Goal: Transaction & Acquisition: Purchase product/service

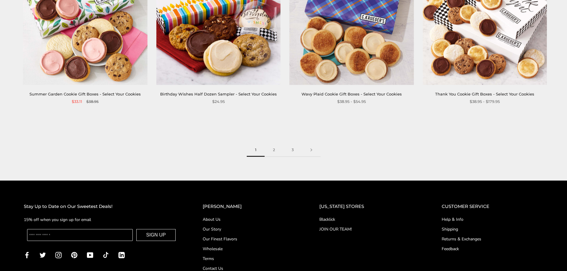
scroll to position [982, 0]
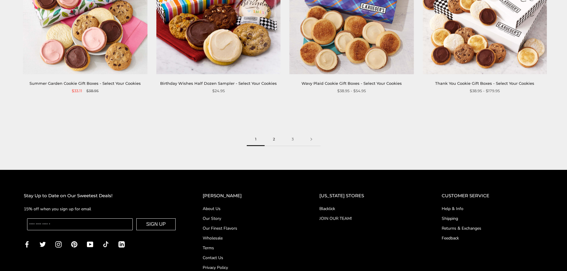
click at [274, 133] on link "2" at bounding box center [274, 139] width 19 height 13
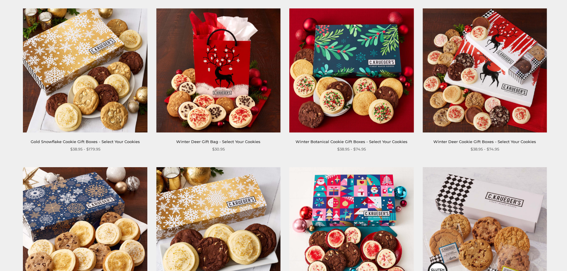
scroll to position [446, 0]
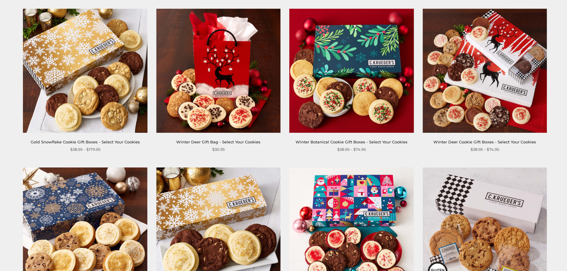
click at [341, 98] on img at bounding box center [352, 71] width 124 height 124
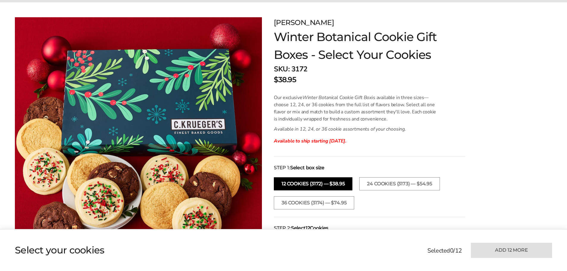
scroll to position [89, 0]
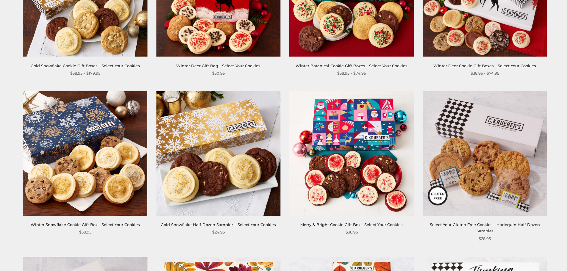
scroll to position [547, 0]
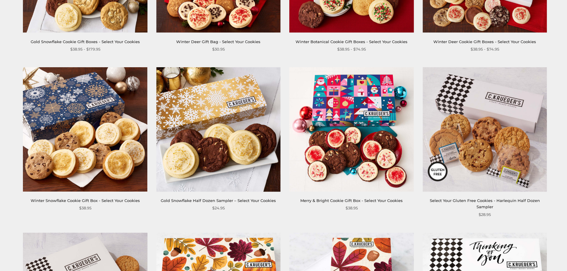
click at [84, 137] on img at bounding box center [85, 129] width 124 height 124
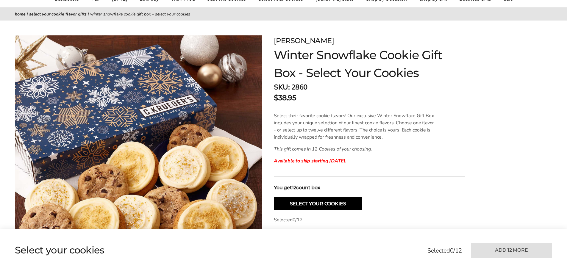
scroll to position [60, 0]
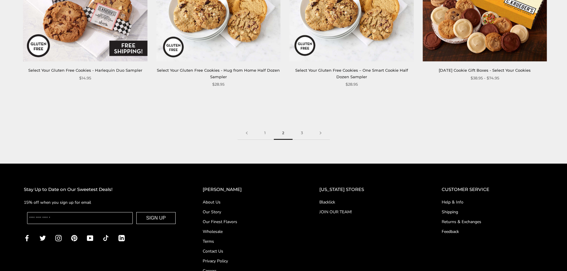
scroll to position [1023, 0]
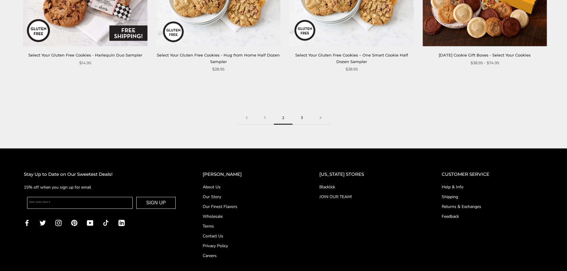
click at [304, 120] on link "3" at bounding box center [302, 117] width 19 height 13
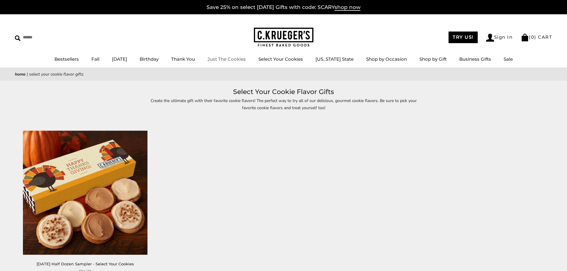
click at [240, 58] on link "Just The Cookies" at bounding box center [226, 59] width 38 height 6
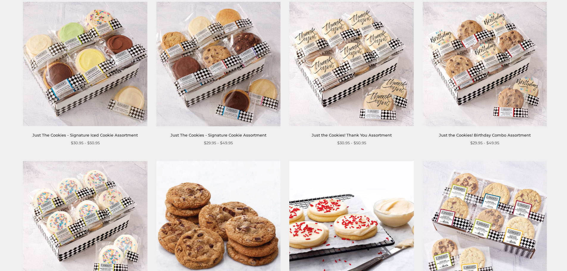
scroll to position [357, 0]
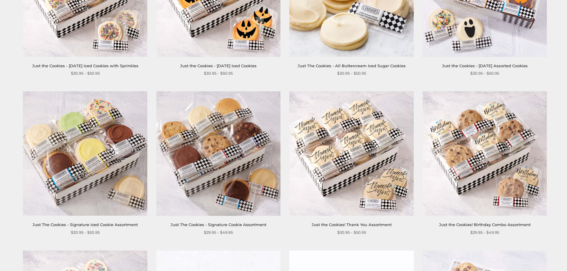
click at [468, 170] on img at bounding box center [485, 154] width 124 height 124
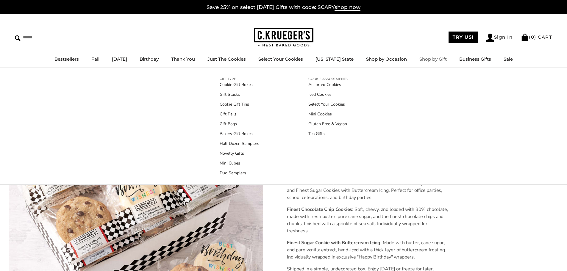
click at [429, 60] on link "Shop by Gift" at bounding box center [432, 59] width 27 height 6
click at [241, 82] on link "Cookie Gift Boxes" at bounding box center [240, 85] width 40 height 6
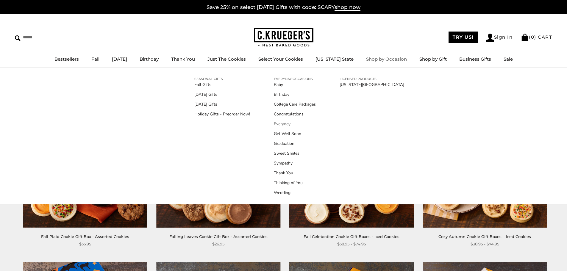
click at [287, 122] on link "Everyday" at bounding box center [295, 124] width 42 height 6
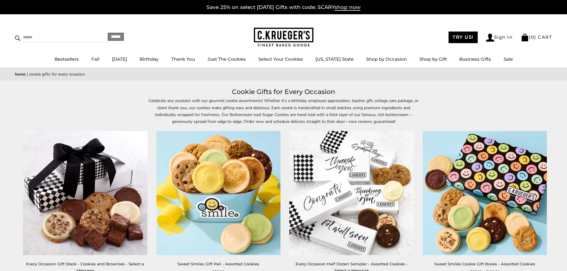
click at [34, 38] on input "Search" at bounding box center [50, 37] width 71 height 9
type input "**********"
click at [108, 33] on input "******" at bounding box center [116, 37] width 16 height 8
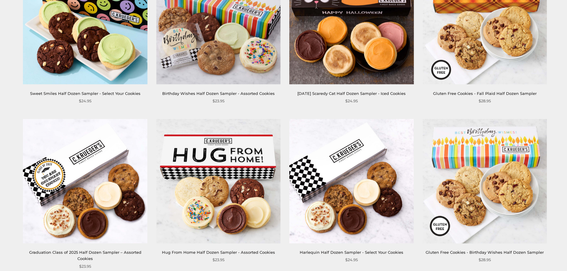
scroll to position [833, 0]
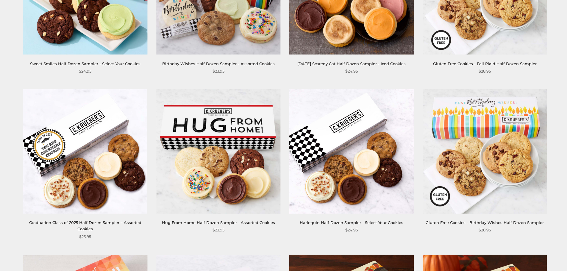
click at [348, 151] on img at bounding box center [352, 151] width 124 height 124
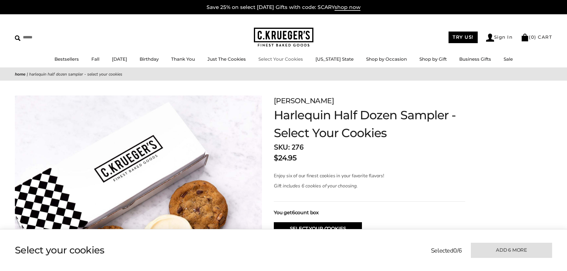
click at [291, 60] on link "Select Your Cookies" at bounding box center [280, 59] width 45 height 6
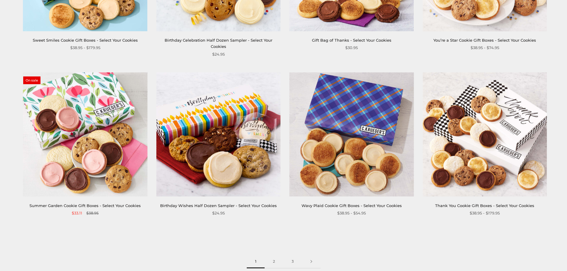
scroll to position [863, 0]
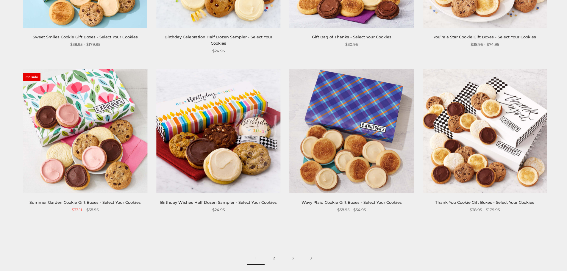
click at [360, 133] on img at bounding box center [352, 131] width 124 height 124
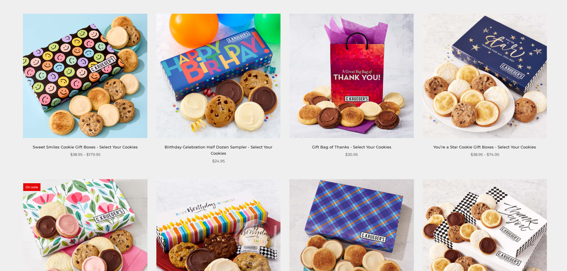
scroll to position [714, 0]
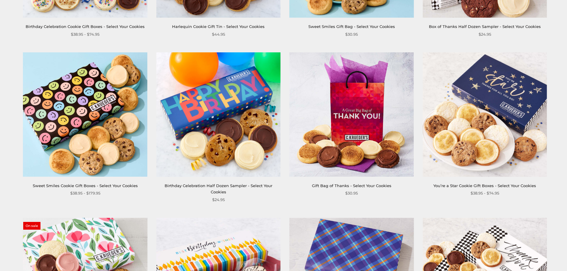
click at [104, 111] on img at bounding box center [85, 114] width 124 height 124
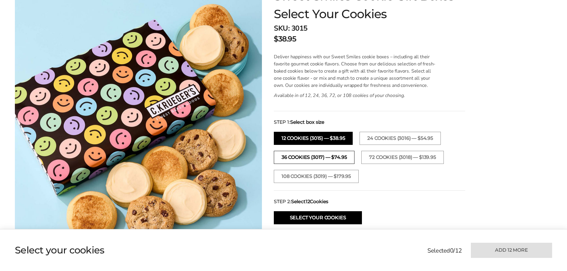
click at [325, 155] on button "36 Cookies (3017) — $74.95" at bounding box center [314, 157] width 81 height 13
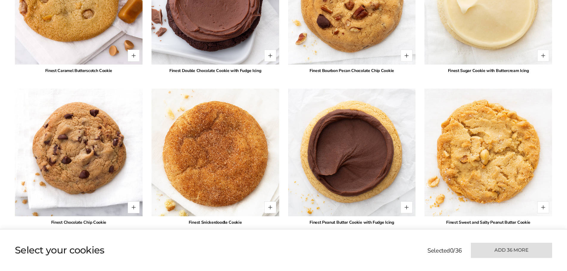
scroll to position [804, 0]
